Goal: Transaction & Acquisition: Purchase product/service

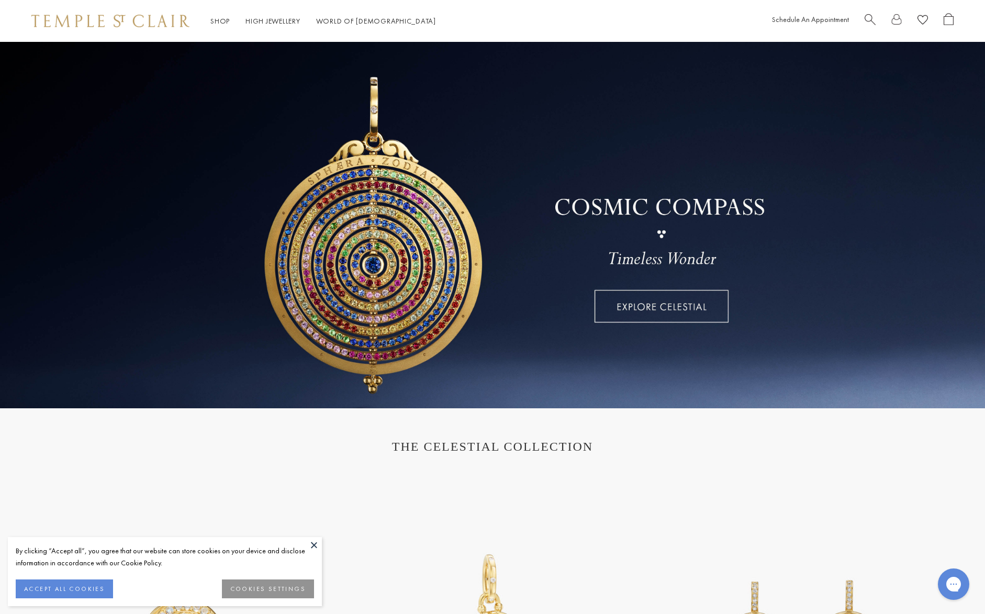
click at [311, 546] on button at bounding box center [314, 545] width 16 height 16
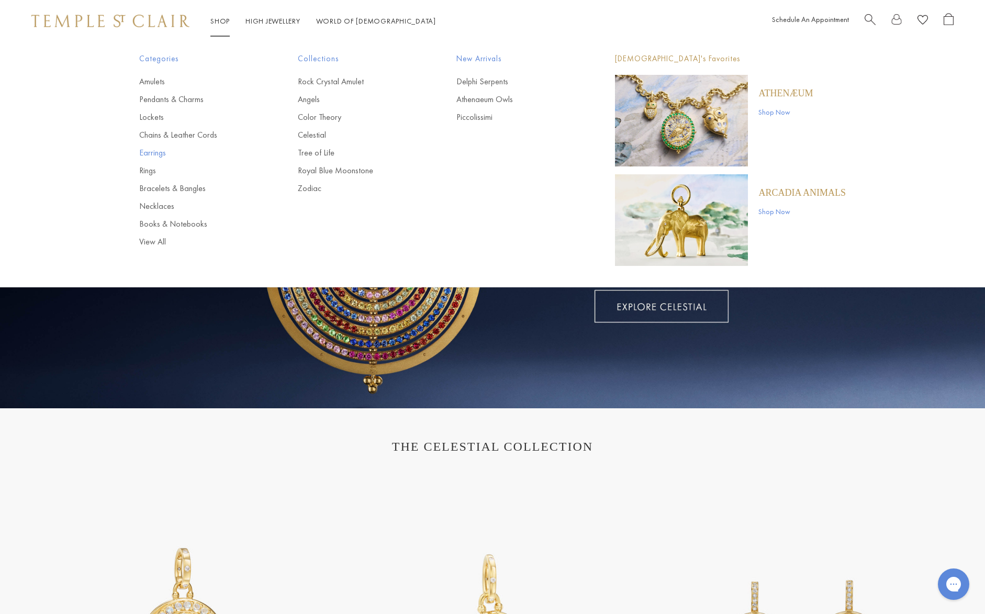
click at [140, 156] on link "Earrings" at bounding box center [197, 153] width 117 height 12
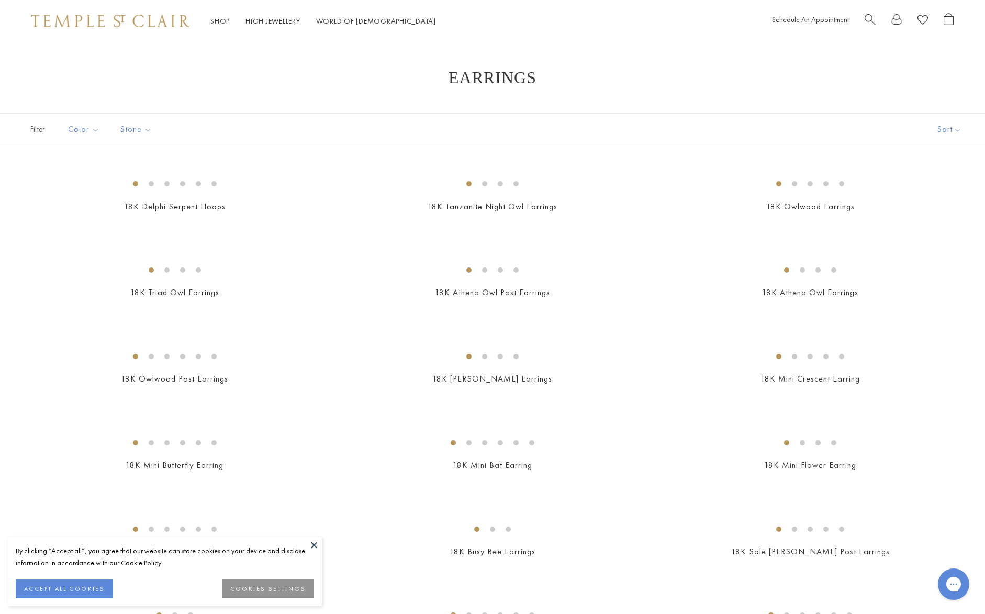
click at [311, 543] on button at bounding box center [314, 545] width 16 height 16
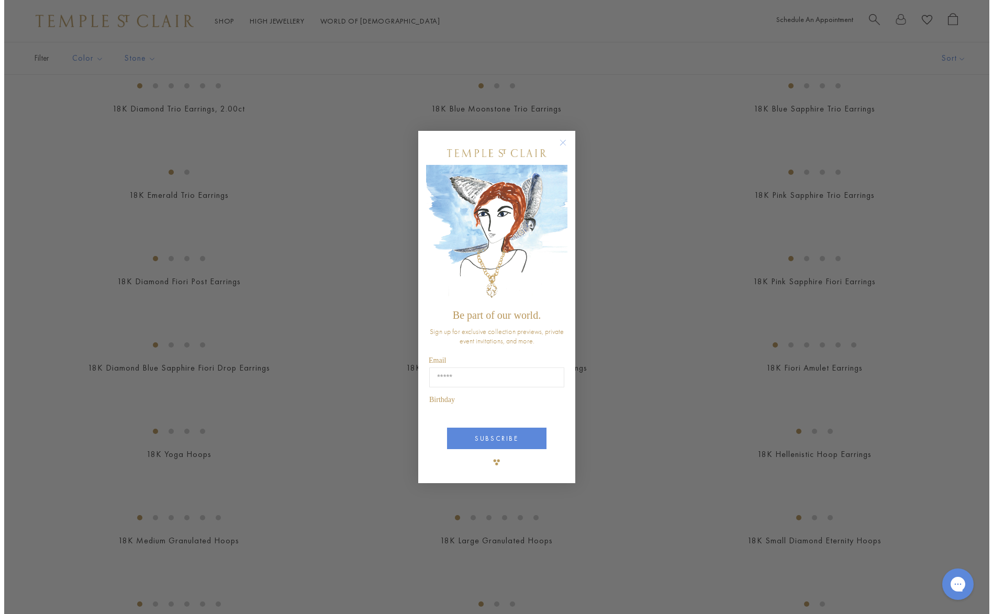
scroll to position [618, 0]
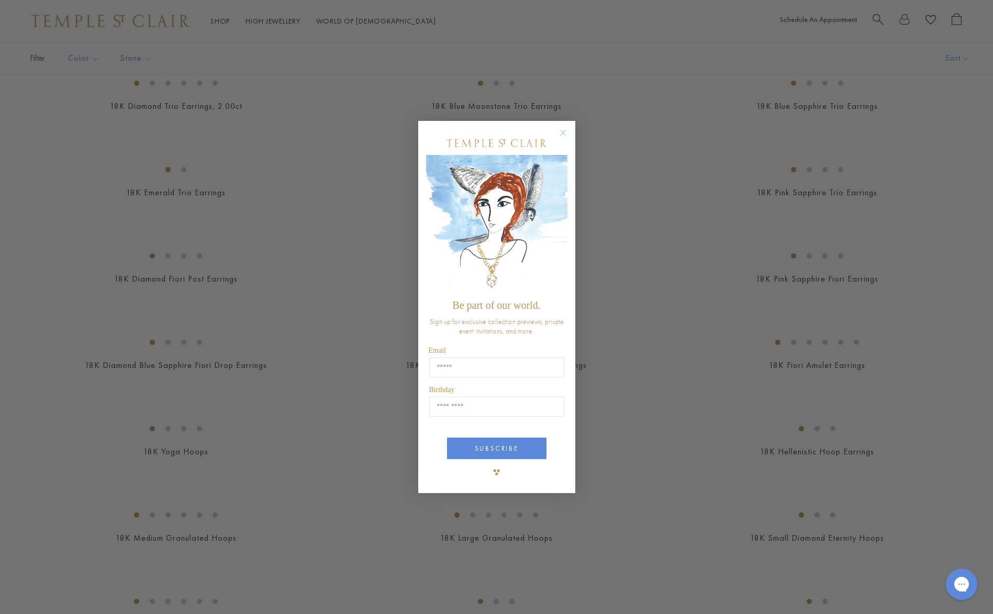
click at [559, 135] on circle "Close dialog" at bounding box center [562, 132] width 13 height 13
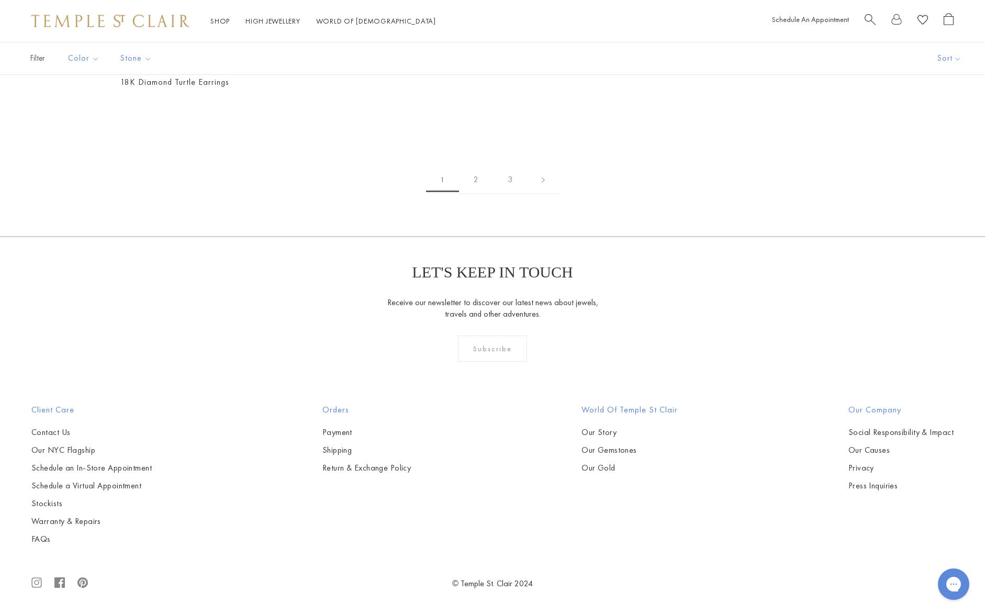
scroll to position [5657, 0]
click at [474, 194] on link "2" at bounding box center [476, 179] width 34 height 29
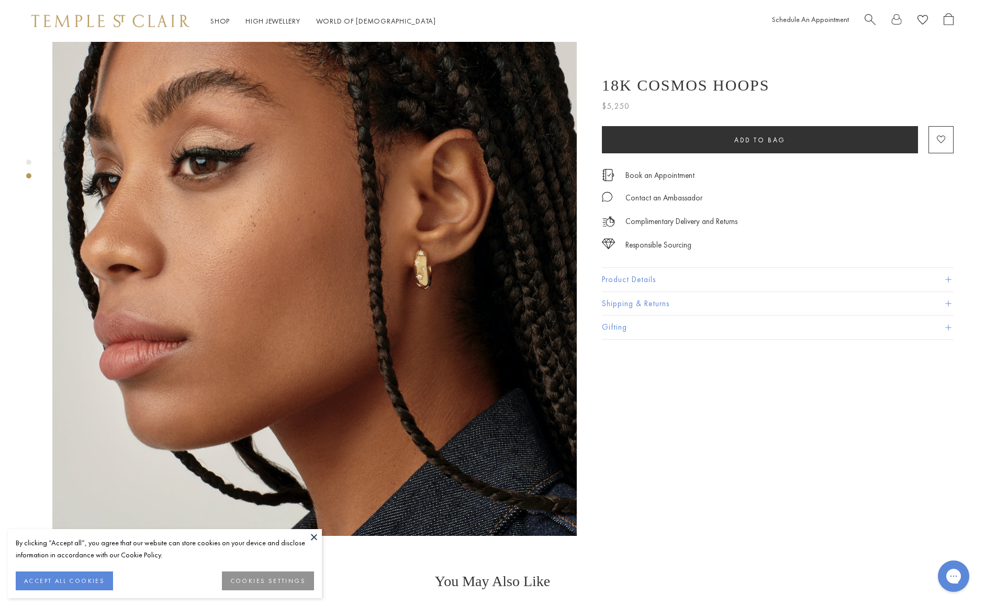
scroll to position [563, 0]
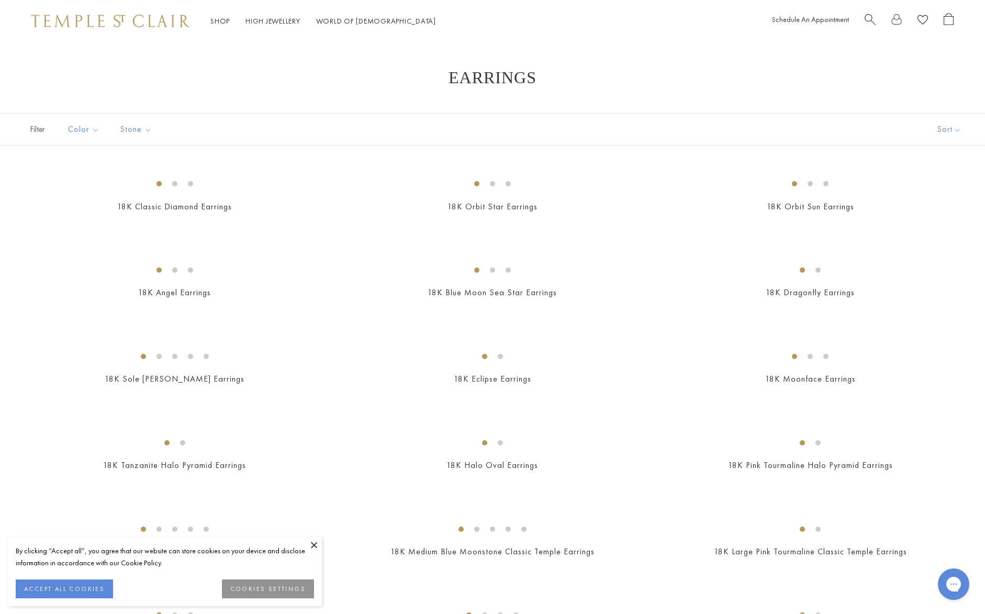
click at [318, 541] on button at bounding box center [314, 545] width 16 height 16
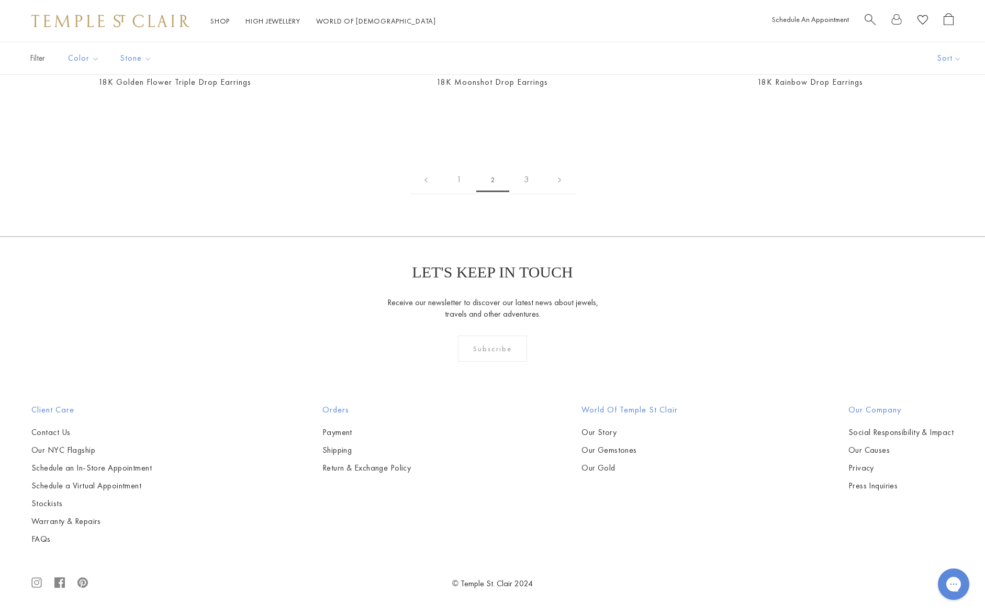
scroll to position [4654, 0]
click at [527, 194] on link "3" at bounding box center [526, 179] width 34 height 29
